Goal: Information Seeking & Learning: Learn about a topic

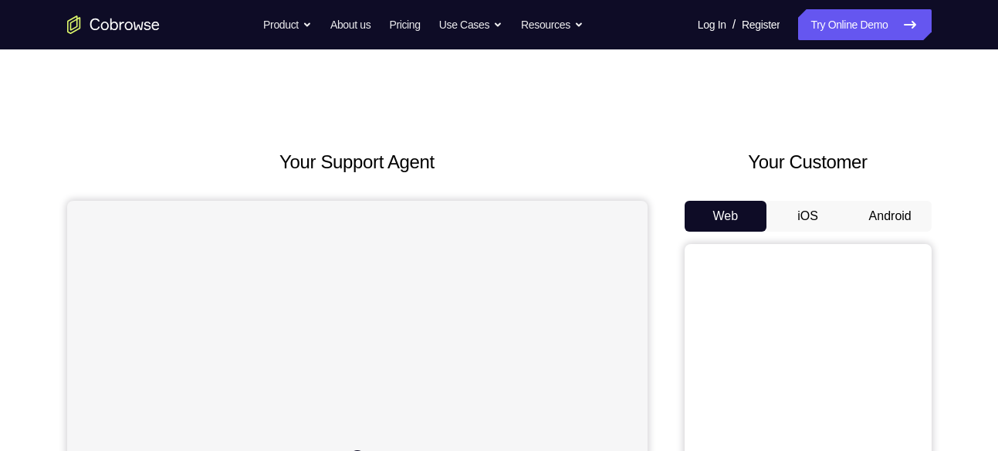
click at [888, 206] on button "Android" at bounding box center [890, 216] width 83 height 31
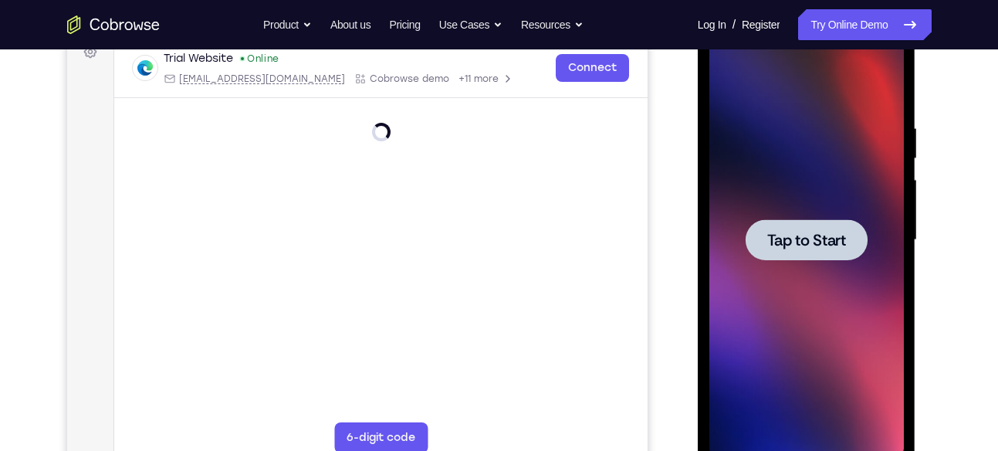
click at [800, 239] on span "Tap to Start" at bounding box center [806, 239] width 79 height 15
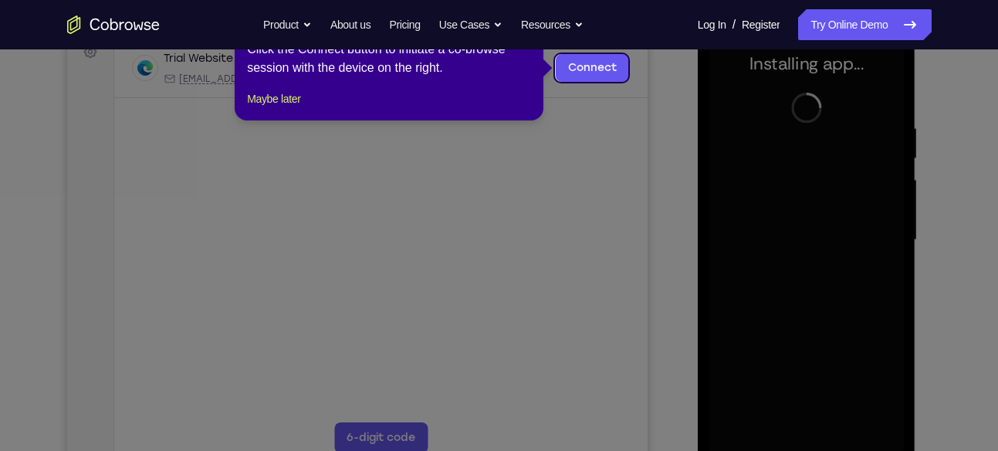
click at [657, 110] on icon at bounding box center [505, 225] width 1010 height 451
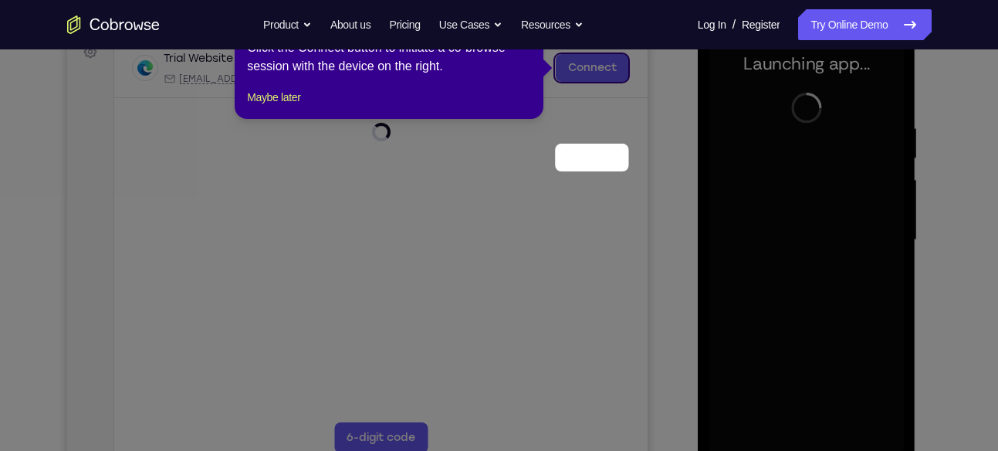
scroll to position [149, 0]
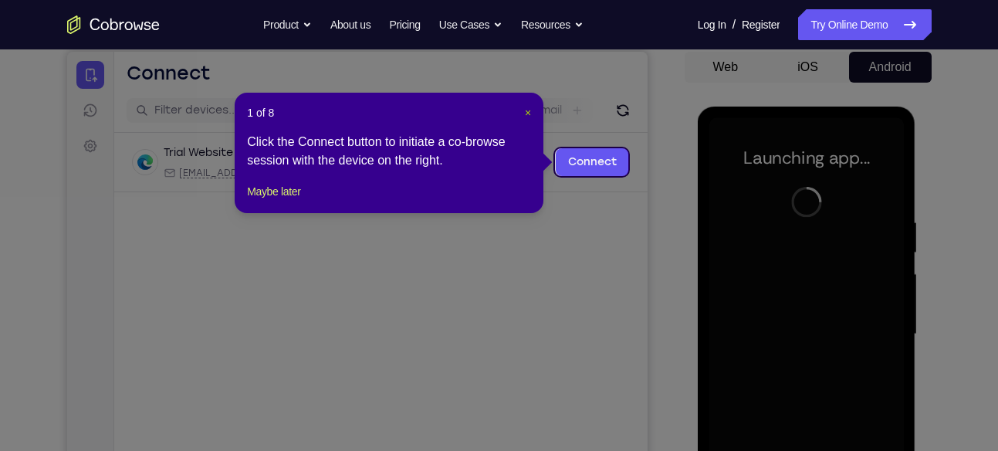
click at [525, 110] on span "×" at bounding box center [528, 113] width 6 height 12
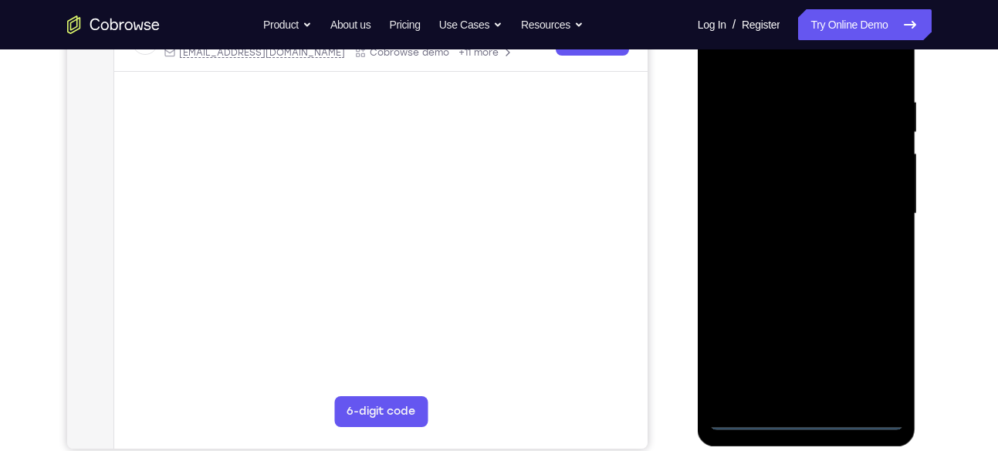
scroll to position [271, 0]
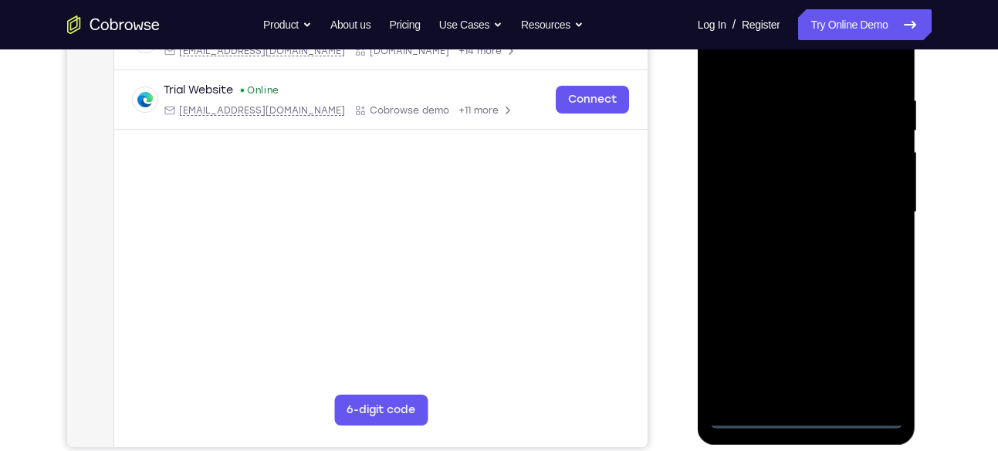
click at [809, 415] on div at bounding box center [806, 212] width 195 height 432
click at [869, 345] on div at bounding box center [806, 212] width 195 height 432
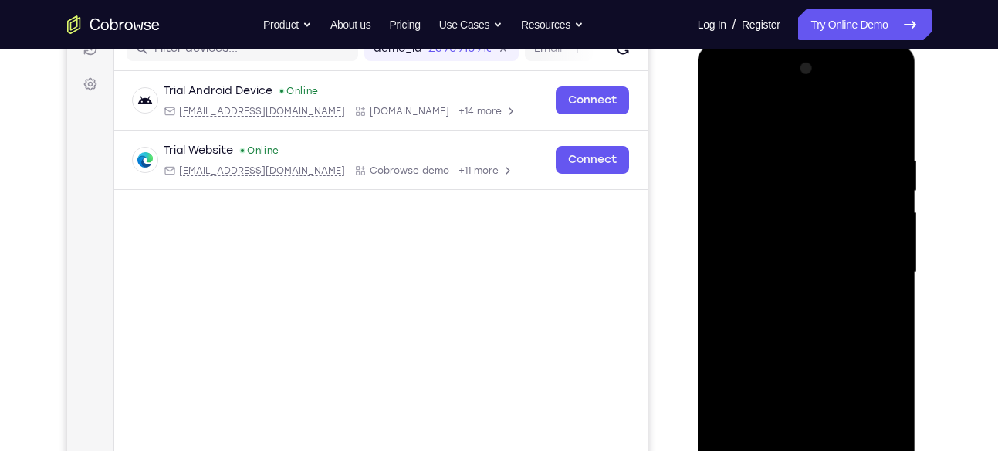
scroll to position [212, 0]
click at [724, 90] on div at bounding box center [806, 272] width 195 height 432
click at [869, 261] on div at bounding box center [806, 272] width 195 height 432
click at [791, 297] on div at bounding box center [806, 272] width 195 height 432
click at [764, 247] on div at bounding box center [806, 272] width 195 height 432
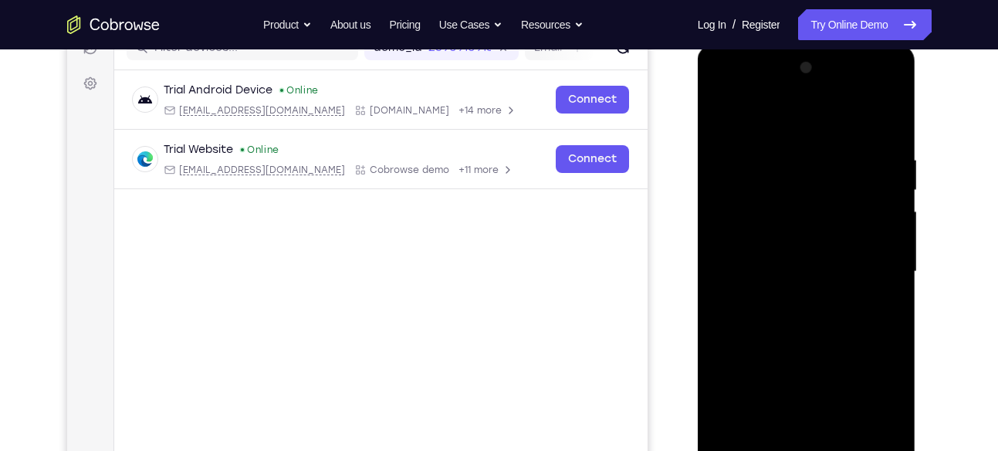
click at [749, 246] on div at bounding box center [806, 272] width 195 height 432
click at [749, 265] on div at bounding box center [806, 272] width 195 height 432
click at [766, 319] on div at bounding box center [806, 272] width 195 height 432
click at [791, 322] on div at bounding box center [806, 272] width 195 height 432
click at [891, 131] on div at bounding box center [806, 272] width 195 height 432
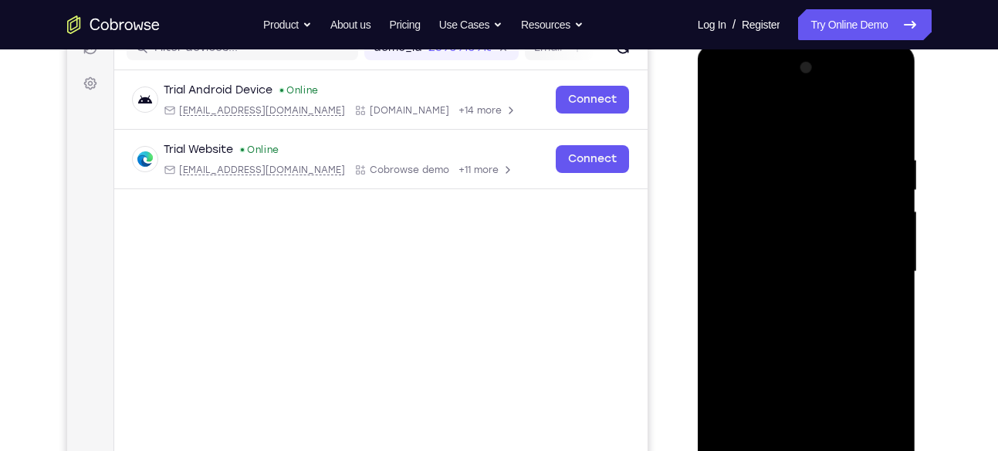
drag, startPoint x: 841, startPoint y: 190, endPoint x: 858, endPoint y: 210, distance: 26.3
click at [858, 210] on div at bounding box center [806, 272] width 195 height 432
click at [787, 143] on div at bounding box center [806, 272] width 195 height 432
click at [865, 318] on div at bounding box center [806, 272] width 195 height 432
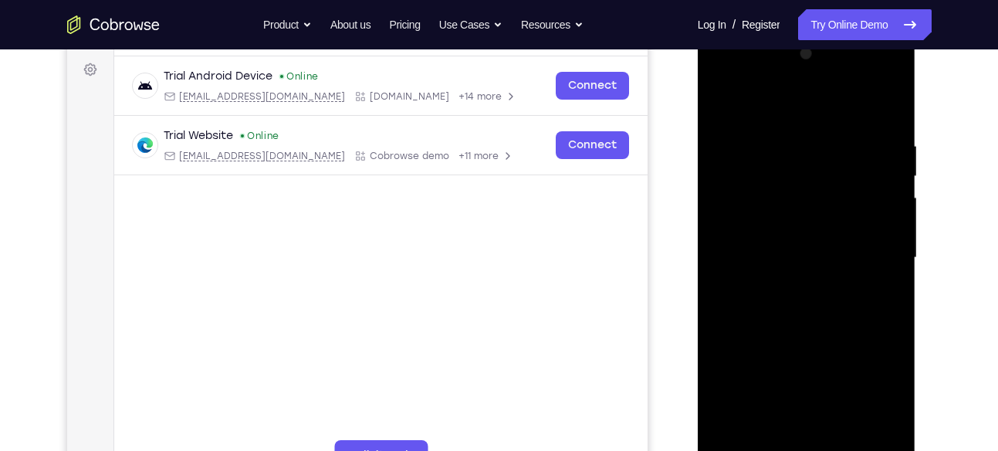
scroll to position [225, 0]
click at [725, 106] on div at bounding box center [806, 258] width 195 height 432
drag, startPoint x: 868, startPoint y: 224, endPoint x: 862, endPoint y: 121, distance: 102.9
click at [862, 121] on div at bounding box center [806, 258] width 195 height 432
drag, startPoint x: 843, startPoint y: 165, endPoint x: 842, endPoint y: 289, distance: 123.5
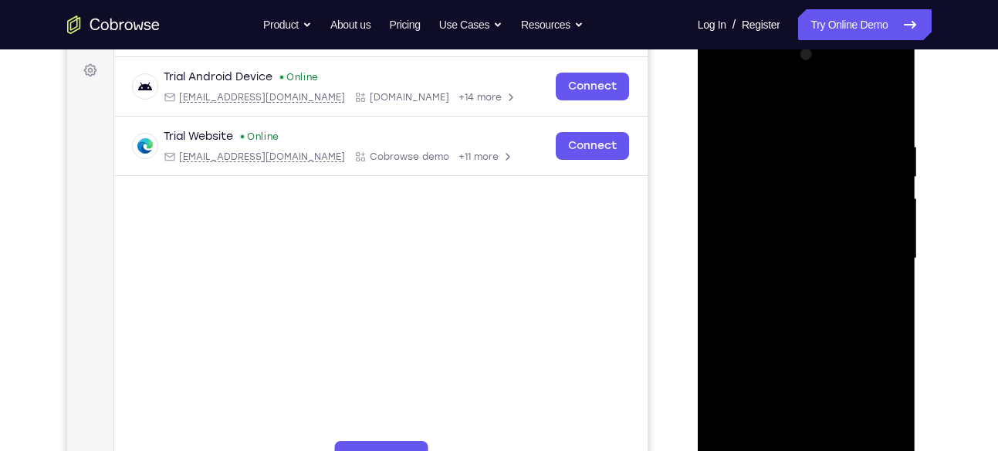
click at [842, 289] on div at bounding box center [806, 258] width 195 height 432
click at [730, 126] on div at bounding box center [806, 258] width 195 height 432
click at [767, 434] on div at bounding box center [806, 258] width 195 height 432
click at [857, 244] on div at bounding box center [806, 258] width 195 height 432
click at [795, 428] on div at bounding box center [806, 258] width 195 height 432
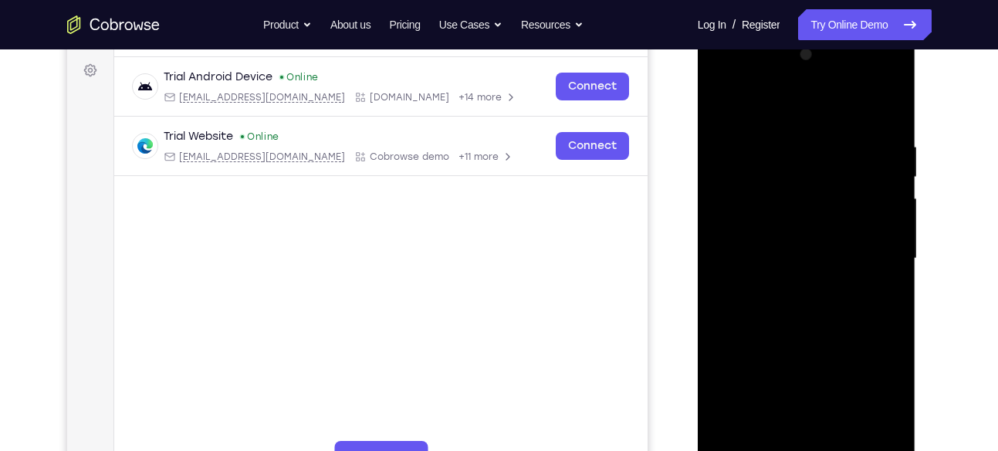
click at [887, 427] on div at bounding box center [806, 258] width 195 height 432
click at [808, 226] on div at bounding box center [806, 258] width 195 height 432
click at [864, 425] on div at bounding box center [806, 258] width 195 height 432
click at [764, 428] on div at bounding box center [806, 258] width 195 height 432
click at [846, 185] on div at bounding box center [806, 258] width 195 height 432
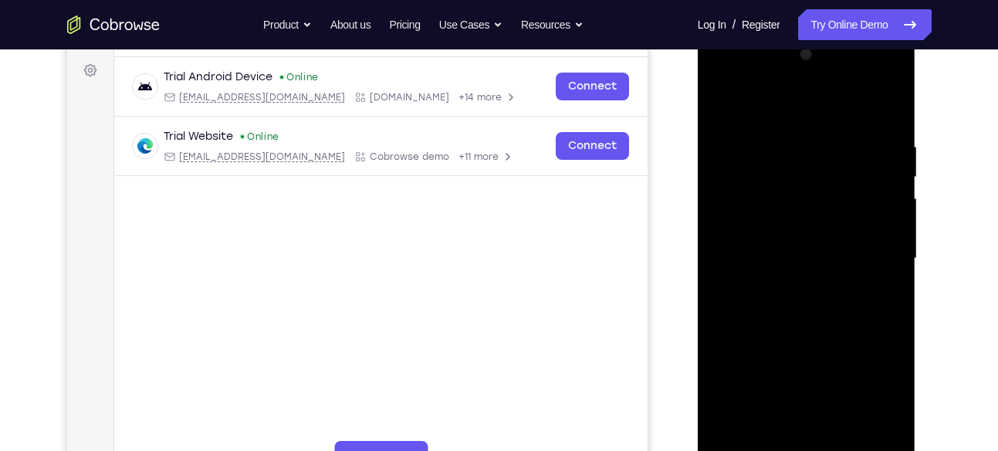
click at [889, 427] on div at bounding box center [806, 258] width 195 height 432
click at [881, 109] on div at bounding box center [806, 258] width 195 height 432
click at [838, 428] on div at bounding box center [806, 258] width 195 height 432
click at [875, 430] on div at bounding box center [806, 258] width 195 height 432
click at [729, 435] on div at bounding box center [806, 258] width 195 height 432
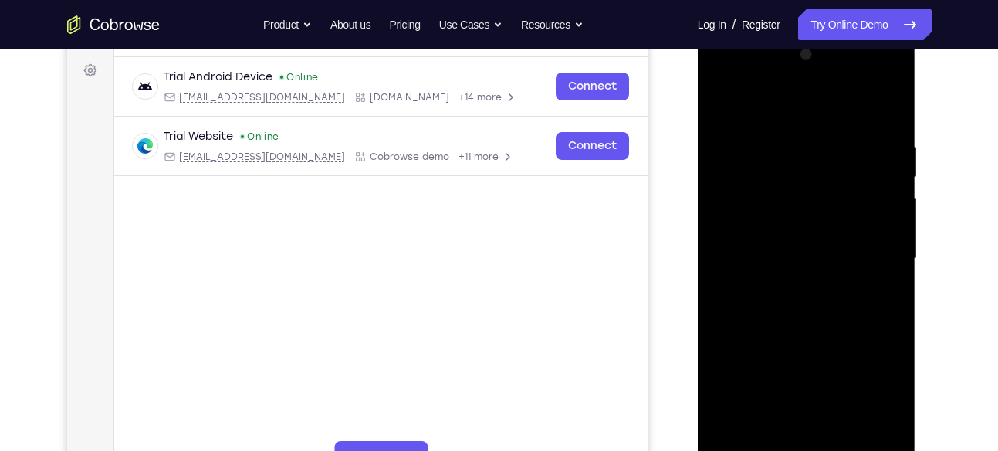
click at [841, 438] on div at bounding box center [806, 258] width 195 height 432
click at [811, 339] on div at bounding box center [806, 258] width 195 height 432
drag, startPoint x: 1383, startPoint y: 347, endPoint x: 700, endPoint y: 300, distance: 684.8
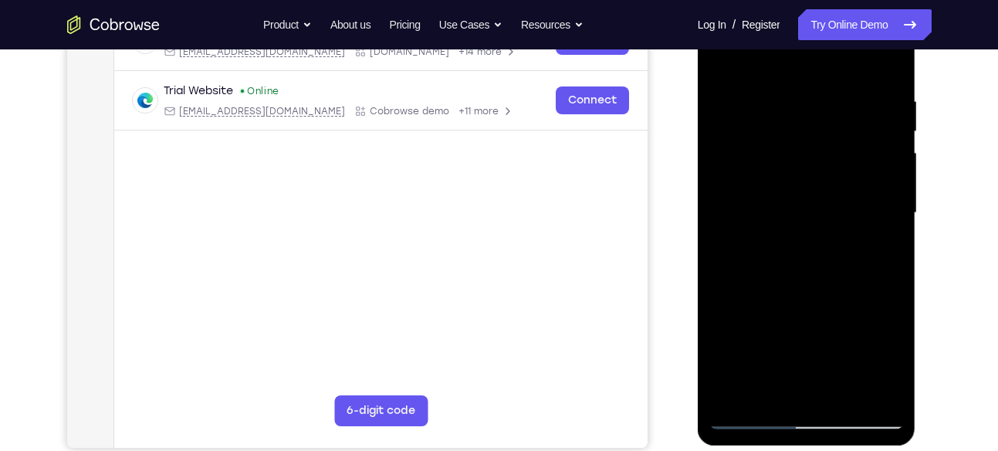
scroll to position [271, 0]
click at [743, 413] on div at bounding box center [806, 212] width 195 height 432
drag, startPoint x: 751, startPoint y: 338, endPoint x: 772, endPoint y: 266, distance: 75.5
click at [772, 266] on div at bounding box center [806, 212] width 195 height 432
click at [723, 350] on div at bounding box center [806, 212] width 195 height 432
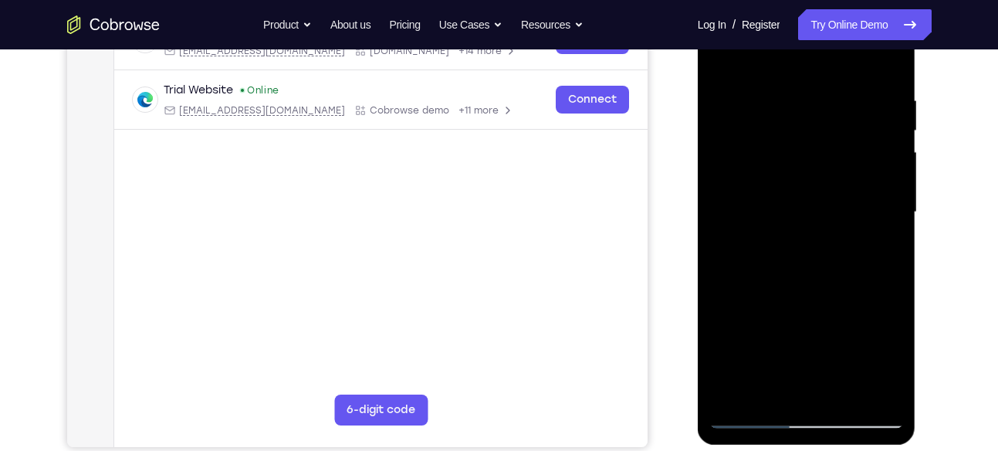
drag, startPoint x: 808, startPoint y: 310, endPoint x: 863, endPoint y: -30, distance: 344.2
click at [863, 0] on html "Online web based iOS Simulators and Android Emulators. Run iPhone, iPad, Mobile…" at bounding box center [808, 216] width 220 height 463
drag, startPoint x: 813, startPoint y: 259, endPoint x: 853, endPoint y: 112, distance: 152.1
click at [853, 112] on div at bounding box center [806, 212] width 195 height 432
drag, startPoint x: 836, startPoint y: 127, endPoint x: 787, endPoint y: 489, distance: 365.4
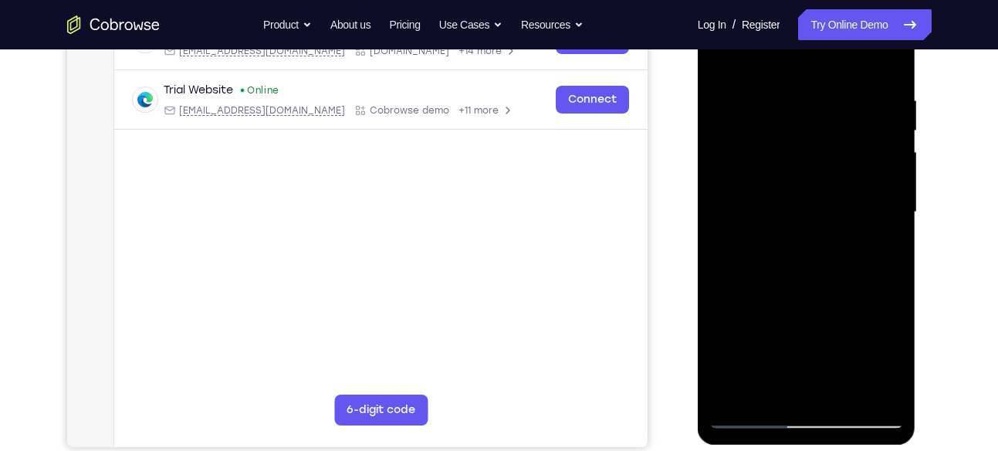
click at [787, 448] on html "Online web based iOS Simulators and Android Emulators. Run iPhone, iPad, Mobile…" at bounding box center [808, 216] width 220 height 463
click at [787, 83] on div at bounding box center [806, 212] width 195 height 432
click at [886, 174] on div at bounding box center [806, 212] width 195 height 432
click at [888, 54] on div at bounding box center [806, 212] width 195 height 432
drag, startPoint x: 781, startPoint y: 276, endPoint x: 862, endPoint y: 19, distance: 269.6
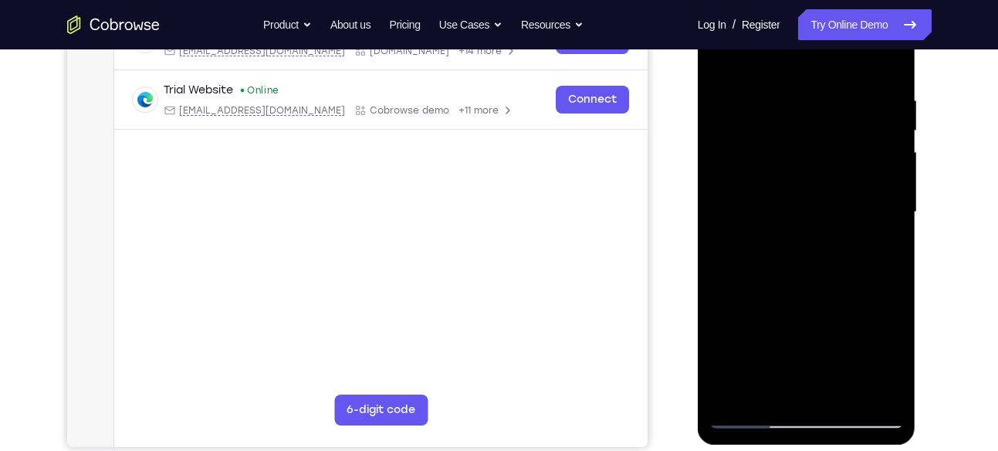
click at [862, 19] on div at bounding box center [806, 212] width 195 height 432
drag, startPoint x: 799, startPoint y: 197, endPoint x: 490, endPoint y: 260, distance: 315.2
click at [698, 260] on html "Online web based iOS Simulators and Android Emulators. Run iPhone, iPad, Mobile…" at bounding box center [808, 216] width 220 height 463
drag, startPoint x: 812, startPoint y: 183, endPoint x: 858, endPoint y: 24, distance: 165.4
click at [858, 24] on div at bounding box center [806, 212] width 195 height 432
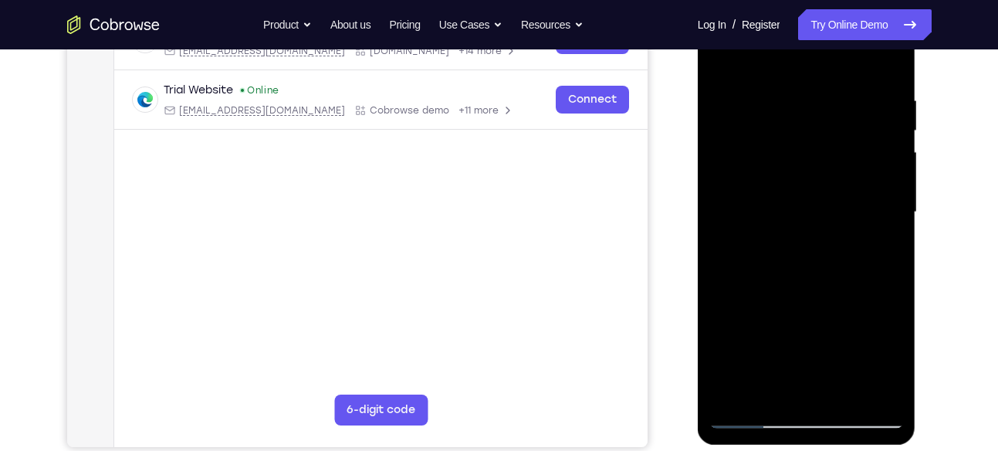
drag, startPoint x: 847, startPoint y: 105, endPoint x: 855, endPoint y: 71, distance: 34.8
click at [855, 71] on div at bounding box center [806, 212] width 195 height 432
drag, startPoint x: 756, startPoint y: 340, endPoint x: 753, endPoint y: 290, distance: 50.3
click at [753, 290] on div at bounding box center [806, 212] width 195 height 432
click at [720, 327] on div at bounding box center [806, 212] width 195 height 432
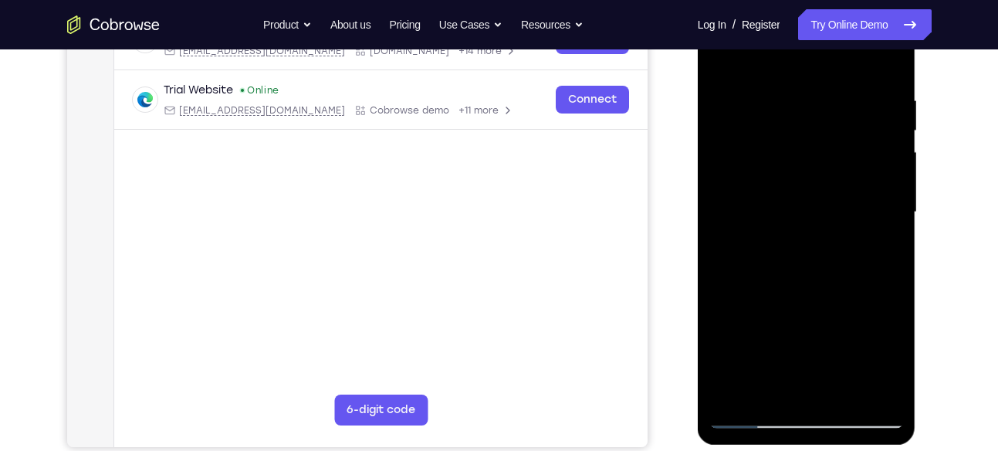
drag, startPoint x: 720, startPoint y: 327, endPoint x: 780, endPoint y: 101, distance: 234.1
click at [780, 101] on div at bounding box center [806, 212] width 195 height 432
drag, startPoint x: 808, startPoint y: 274, endPoint x: 862, endPoint y: 118, distance: 164.8
click at [862, 118] on div at bounding box center [806, 212] width 195 height 432
drag, startPoint x: 808, startPoint y: 269, endPoint x: 822, endPoint y: 109, distance: 161.2
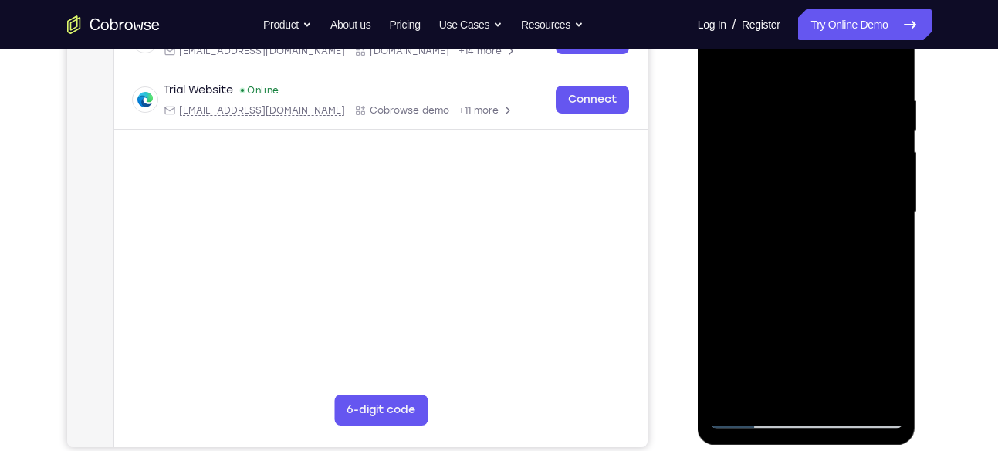
click at [822, 109] on div at bounding box center [806, 212] width 195 height 432
drag, startPoint x: 803, startPoint y: 189, endPoint x: 865, endPoint y: -31, distance: 228.7
click at [865, 0] on html "Online web based iOS Simulators and Android Emulators. Run iPhone, iPad, Mobile…" at bounding box center [808, 216] width 220 height 463
drag, startPoint x: 838, startPoint y: 216, endPoint x: 855, endPoint y: 61, distance: 156.1
click at [855, 61] on div at bounding box center [806, 212] width 195 height 432
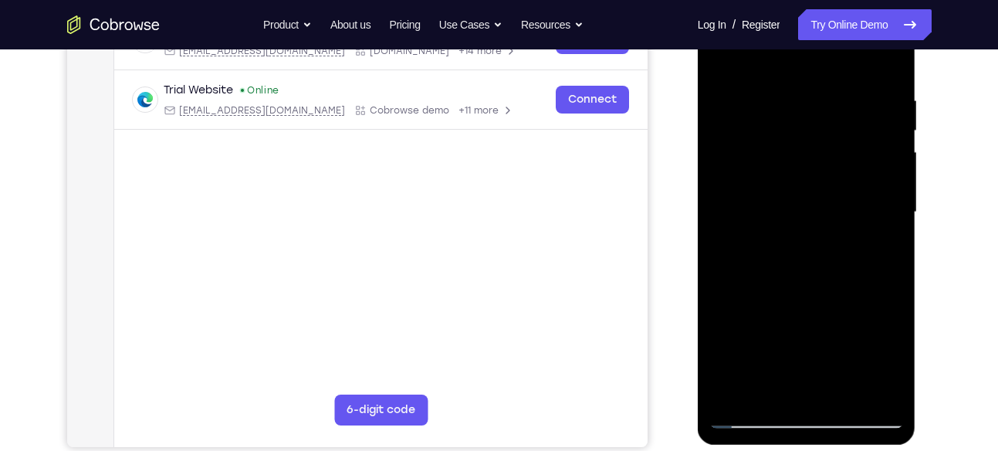
click at [731, 396] on div at bounding box center [806, 212] width 195 height 432
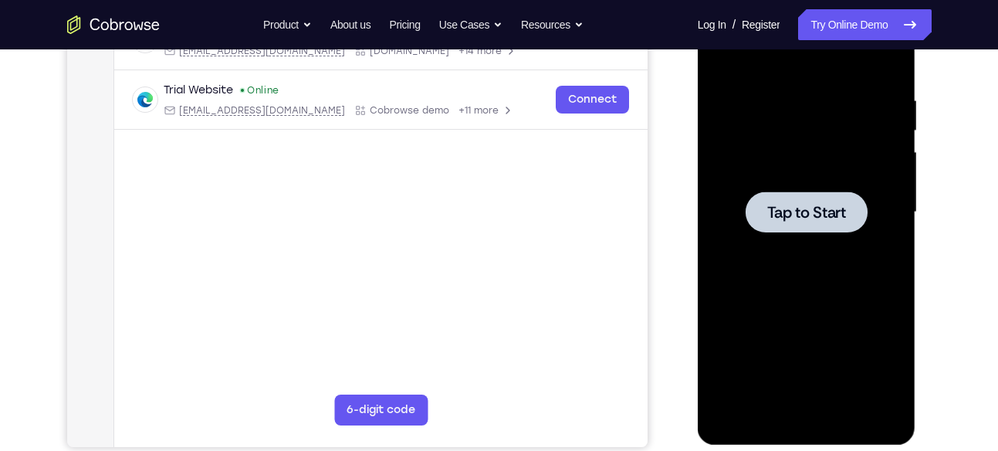
click at [775, 229] on div at bounding box center [807, 211] width 122 height 41
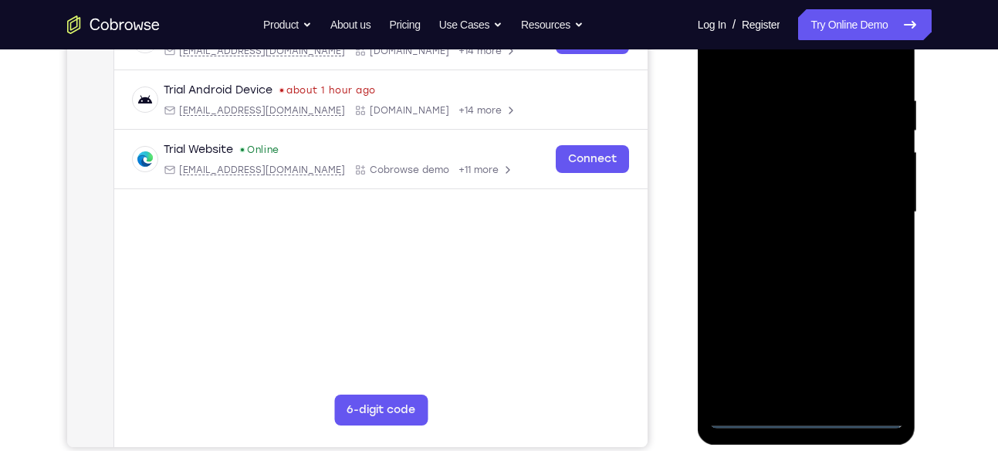
click at [803, 415] on div at bounding box center [806, 212] width 195 height 432
click at [868, 356] on div at bounding box center [806, 212] width 195 height 432
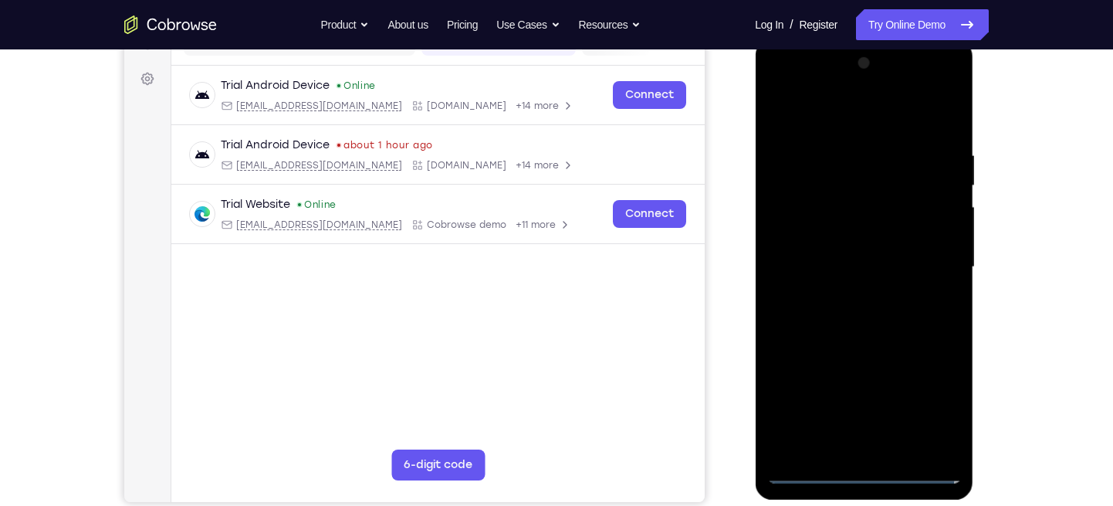
scroll to position [215, 0]
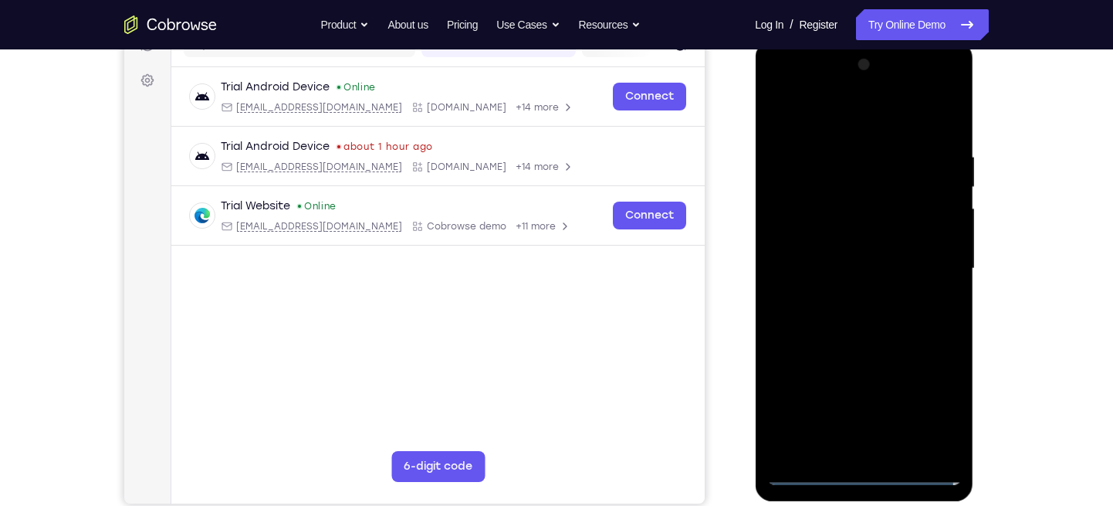
drag, startPoint x: 1718, startPoint y: 47, endPoint x: 827, endPoint y: 112, distance: 893.2
click at [827, 112] on div at bounding box center [864, 268] width 195 height 432
click at [933, 260] on div at bounding box center [864, 268] width 195 height 432
click at [939, 334] on div at bounding box center [864, 268] width 195 height 432
click at [844, 293] on div at bounding box center [864, 268] width 195 height 432
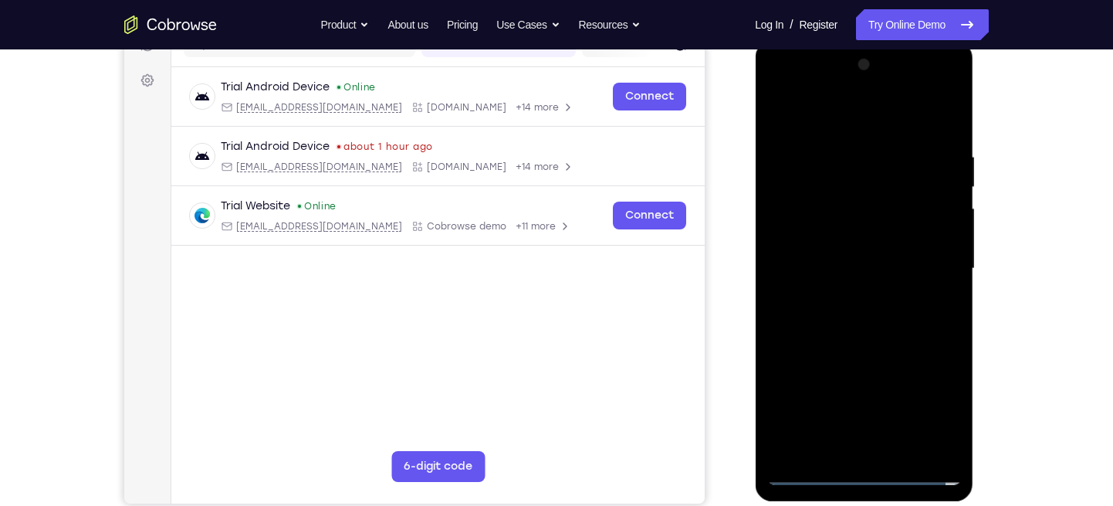
click at [870, 257] on div at bounding box center [864, 268] width 195 height 432
click at [865, 290] on div at bounding box center [864, 268] width 195 height 432
click at [868, 267] on div at bounding box center [864, 268] width 195 height 432
click at [836, 315] on div at bounding box center [864, 268] width 195 height 432
click at [880, 308] on div at bounding box center [864, 268] width 195 height 432
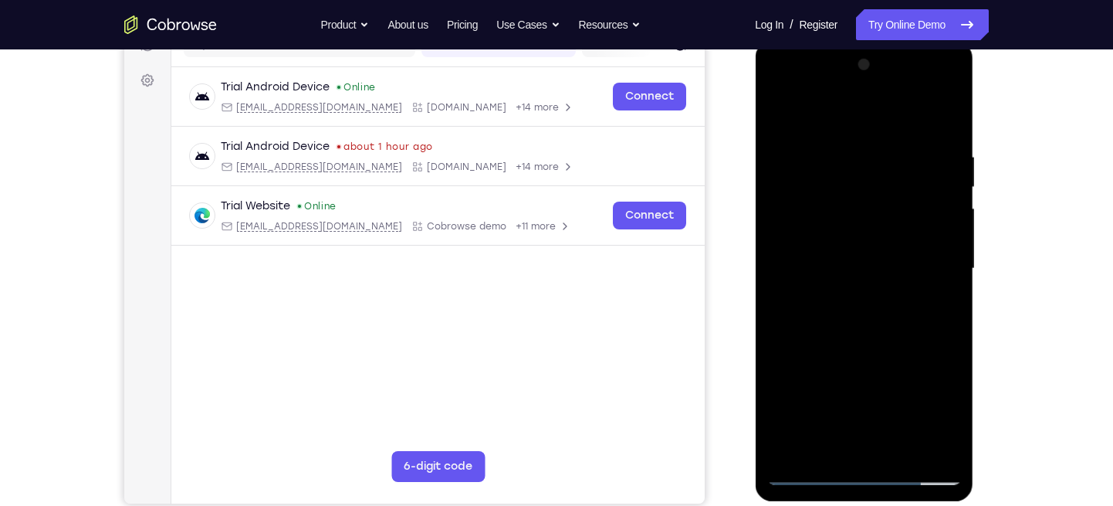
click at [848, 290] on div at bounding box center [864, 268] width 195 height 432
click at [946, 130] on div at bounding box center [864, 268] width 195 height 432
click at [898, 445] on div at bounding box center [864, 268] width 195 height 432
click at [855, 351] on div at bounding box center [864, 268] width 195 height 432
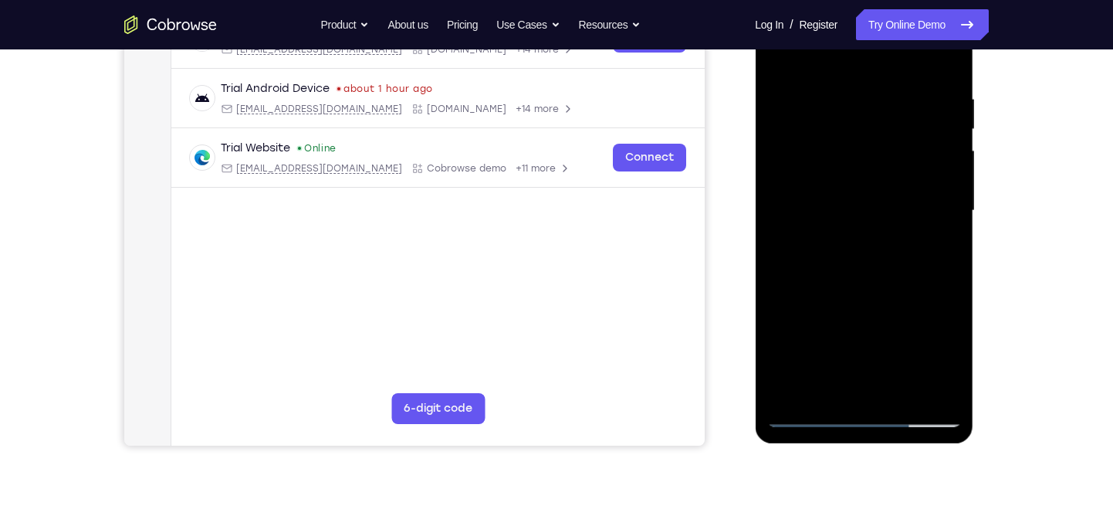
scroll to position [273, 0]
click at [845, 269] on div at bounding box center [864, 210] width 195 height 432
click at [818, 380] on div at bounding box center [864, 210] width 195 height 432
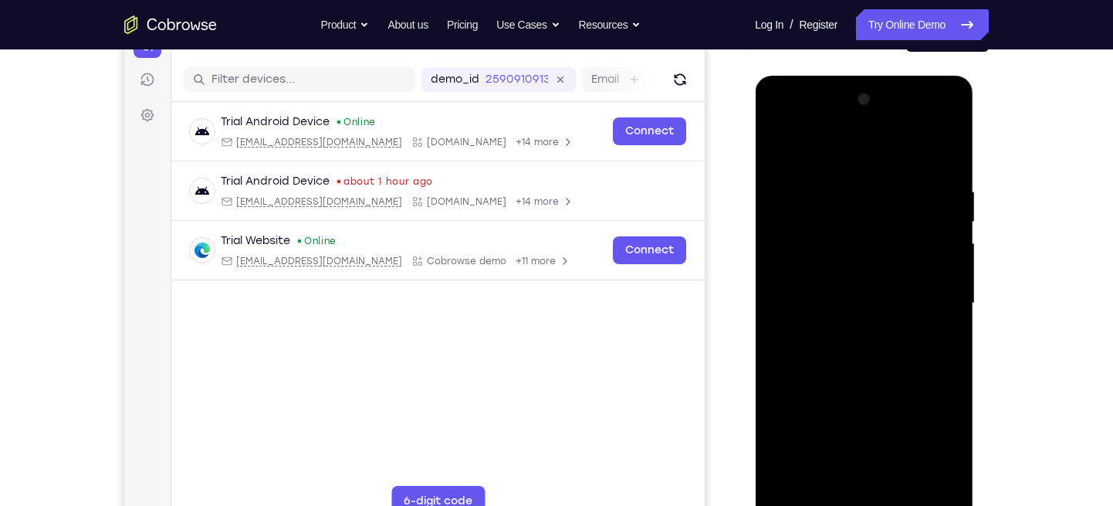
click at [775, 151] on div at bounding box center [864, 303] width 195 height 432
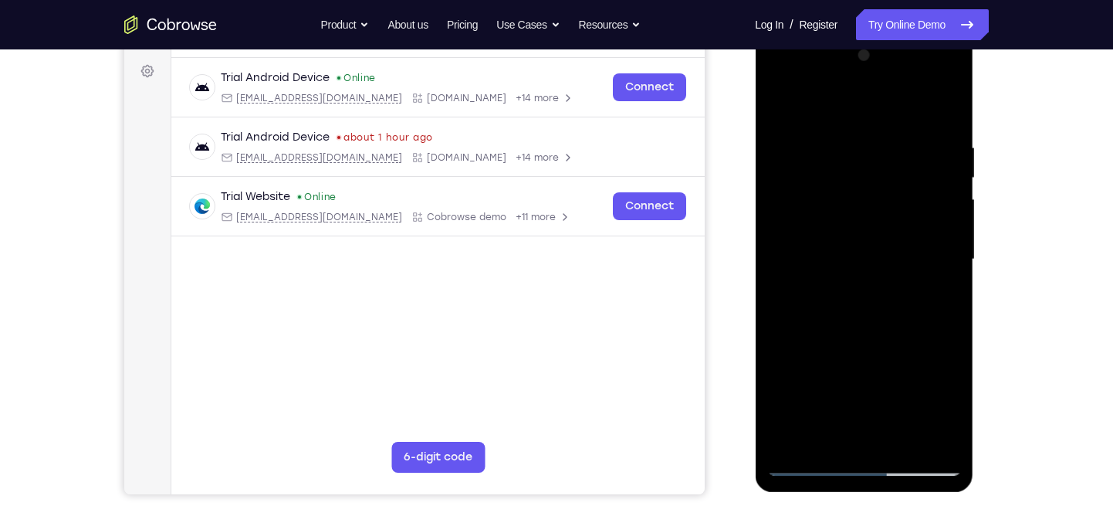
scroll to position [220, 0]
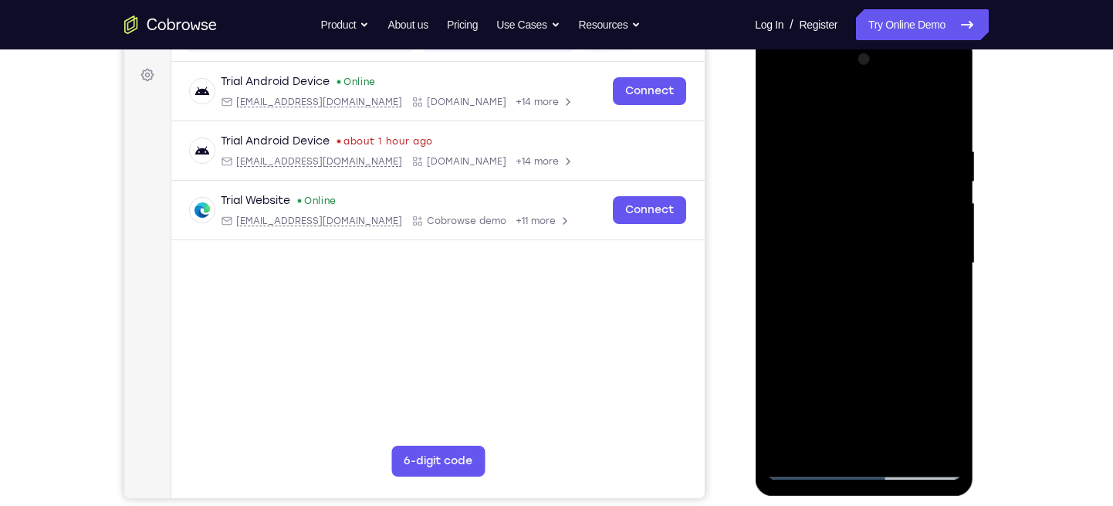
click at [778, 107] on div at bounding box center [864, 263] width 195 height 432
drag, startPoint x: 866, startPoint y: 303, endPoint x: 882, endPoint y: 141, distance: 163.6
click at [882, 141] on div at bounding box center [864, 263] width 195 height 432
drag, startPoint x: 878, startPoint y: 344, endPoint x: 855, endPoint y: 225, distance: 121.9
click at [855, 225] on div at bounding box center [864, 263] width 195 height 432
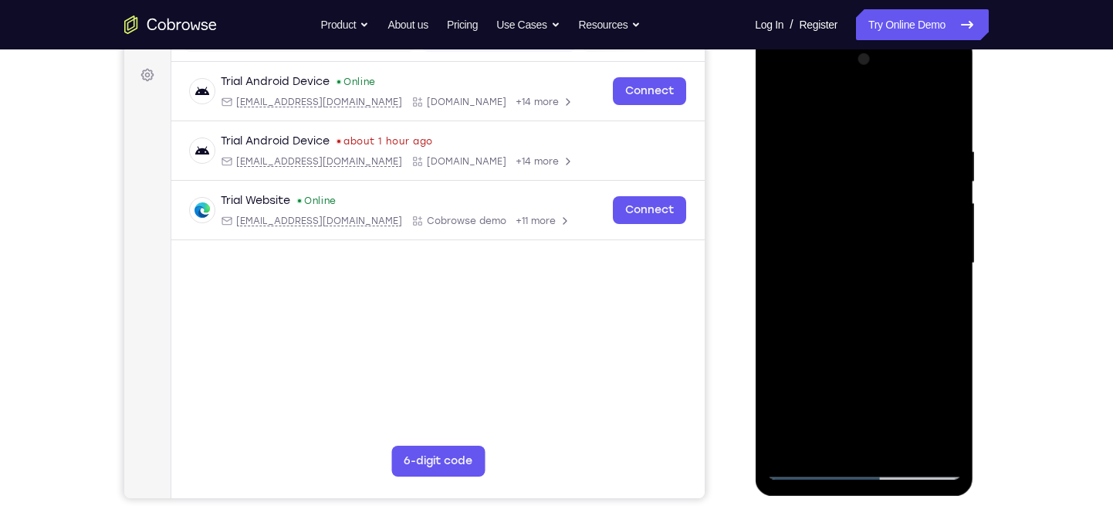
drag, startPoint x: 862, startPoint y: 342, endPoint x: 865, endPoint y: 211, distance: 131.3
click at [865, 211] on div at bounding box center [864, 263] width 195 height 432
drag, startPoint x: 882, startPoint y: 367, endPoint x: 875, endPoint y: 215, distance: 152.2
click at [875, 215] on div at bounding box center [864, 263] width 195 height 432
drag, startPoint x: 859, startPoint y: 344, endPoint x: 859, endPoint y: 158, distance: 186.1
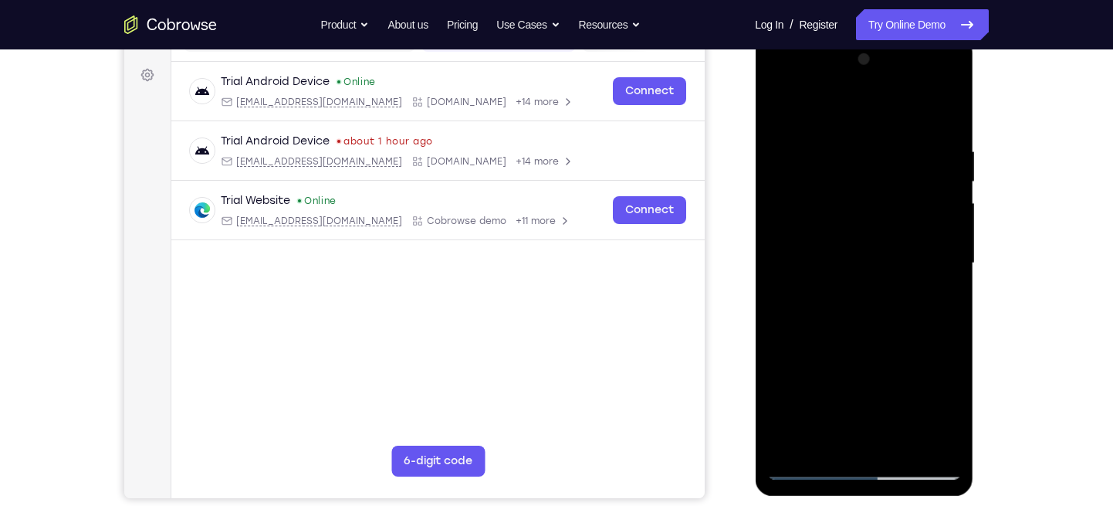
click at [859, 158] on div at bounding box center [864, 263] width 195 height 432
click at [897, 438] on div at bounding box center [864, 263] width 195 height 432
click at [870, 223] on div at bounding box center [864, 263] width 195 height 432
click at [935, 300] on div at bounding box center [864, 263] width 195 height 432
click at [780, 110] on div at bounding box center [864, 263] width 195 height 432
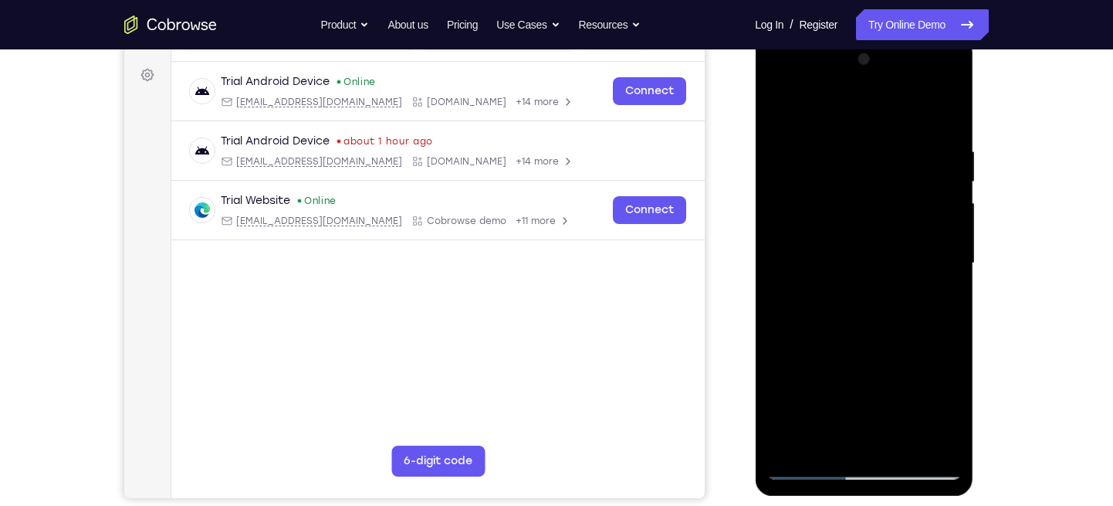
click at [783, 101] on div at bounding box center [864, 263] width 195 height 432
drag, startPoint x: 840, startPoint y: 278, endPoint x: 841, endPoint y: 135, distance: 142.8
click at [841, 135] on div at bounding box center [864, 263] width 195 height 432
click at [951, 103] on div at bounding box center [864, 263] width 195 height 432
click at [883, 156] on div at bounding box center [864, 263] width 195 height 432
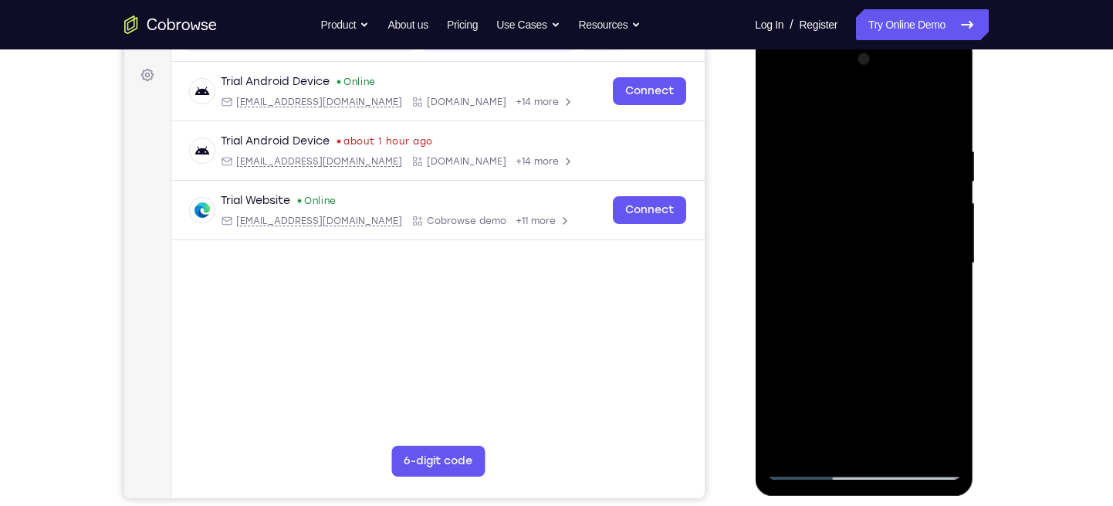
click at [786, 444] on div at bounding box center [864, 263] width 195 height 432
click at [903, 439] on div at bounding box center [864, 263] width 195 height 432
click at [875, 287] on div at bounding box center [864, 263] width 195 height 432
click at [934, 300] on div at bounding box center [864, 263] width 195 height 432
click at [779, 117] on div at bounding box center [864, 263] width 195 height 432
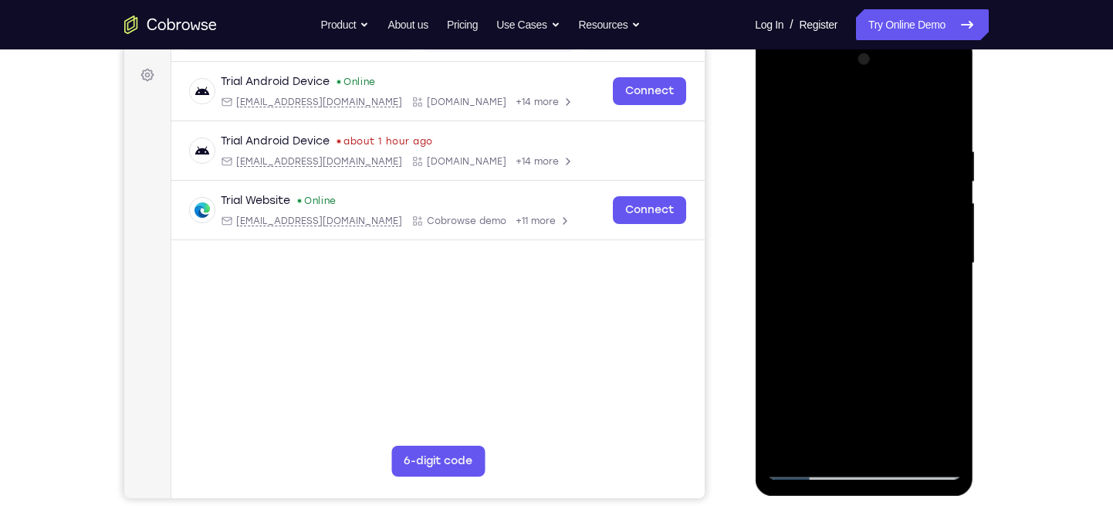
click at [869, 227] on div at bounding box center [864, 263] width 195 height 432
click at [780, 107] on div at bounding box center [864, 263] width 195 height 432
click at [851, 215] on div at bounding box center [864, 263] width 195 height 432
click at [841, 433] on div at bounding box center [864, 263] width 195 height 432
click at [931, 302] on div at bounding box center [864, 263] width 195 height 432
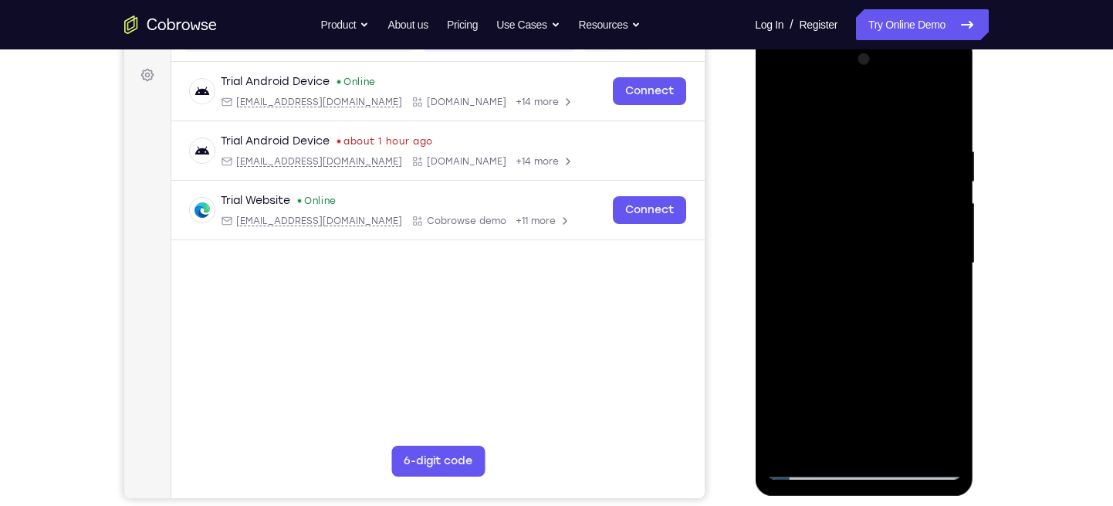
click at [780, 120] on div at bounding box center [864, 263] width 195 height 432
click at [779, 109] on div at bounding box center [864, 263] width 195 height 432
drag, startPoint x: 850, startPoint y: 311, endPoint x: 875, endPoint y: 113, distance: 199.9
click at [875, 113] on div at bounding box center [864, 263] width 195 height 432
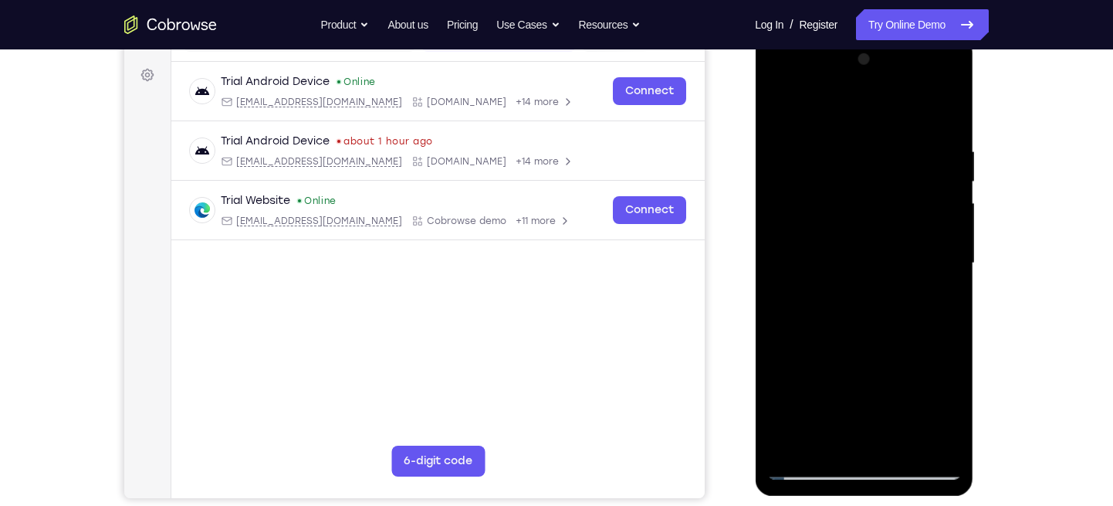
drag, startPoint x: 864, startPoint y: 178, endPoint x: 877, endPoint y: 418, distance: 241.2
click at [877, 418] on div at bounding box center [864, 263] width 195 height 432
click at [824, 147] on div at bounding box center [864, 263] width 195 height 432
click at [916, 258] on div at bounding box center [864, 263] width 195 height 432
click at [943, 285] on div at bounding box center [864, 263] width 195 height 432
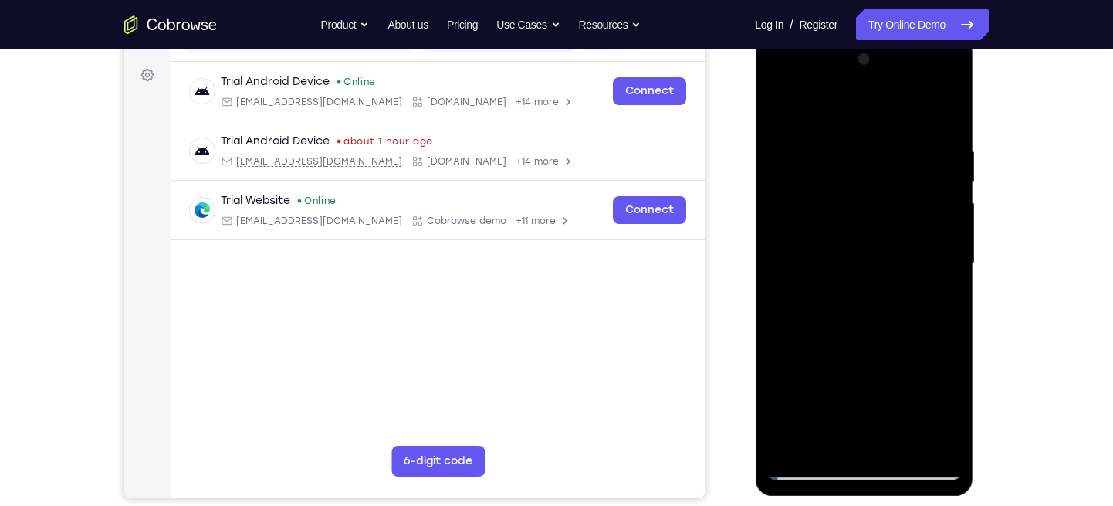
click at [943, 285] on div at bounding box center [864, 263] width 195 height 432
drag, startPoint x: 943, startPoint y: 285, endPoint x: 1243, endPoint y: 337, distance: 304.0
click at [755, 282] on html "Online web based iOS Simulators and Android Emulators. Run iPhone, iPad, Mobile…" at bounding box center [865, 267] width 220 height 463
click at [922, 275] on div at bounding box center [864, 263] width 195 height 432
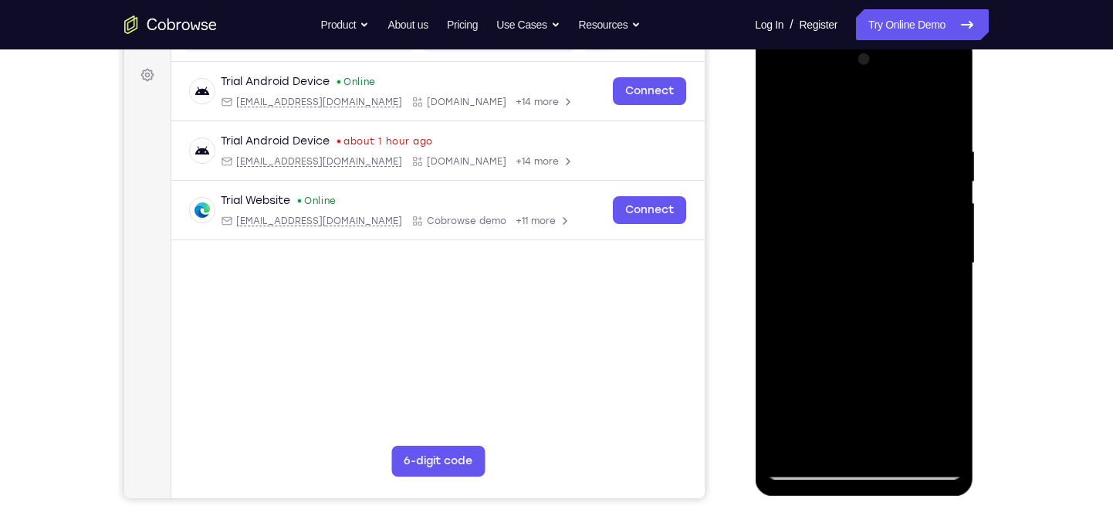
click at [945, 120] on div at bounding box center [864, 263] width 195 height 432
